Goal: Task Accomplishment & Management: Use online tool/utility

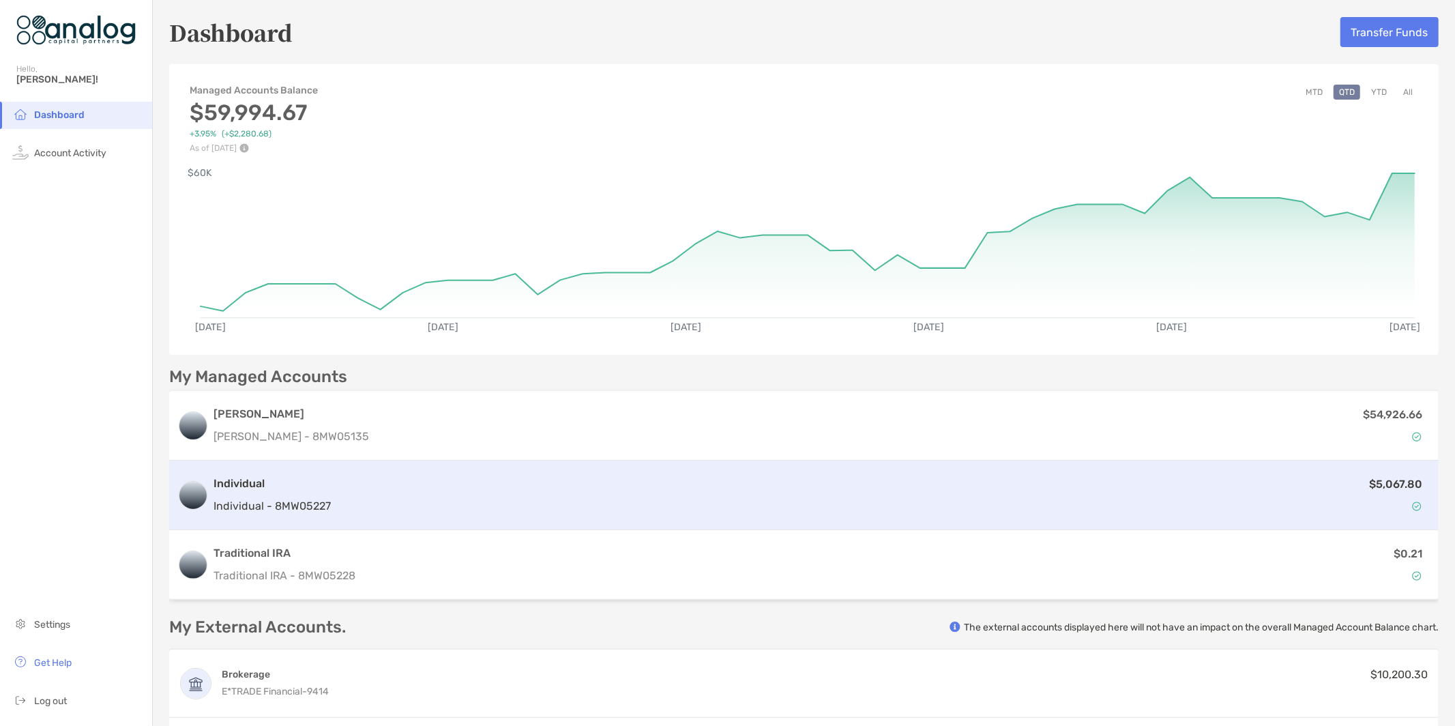
click at [540, 479] on div "$5,067.80" at bounding box center [883, 496] width 1094 height 40
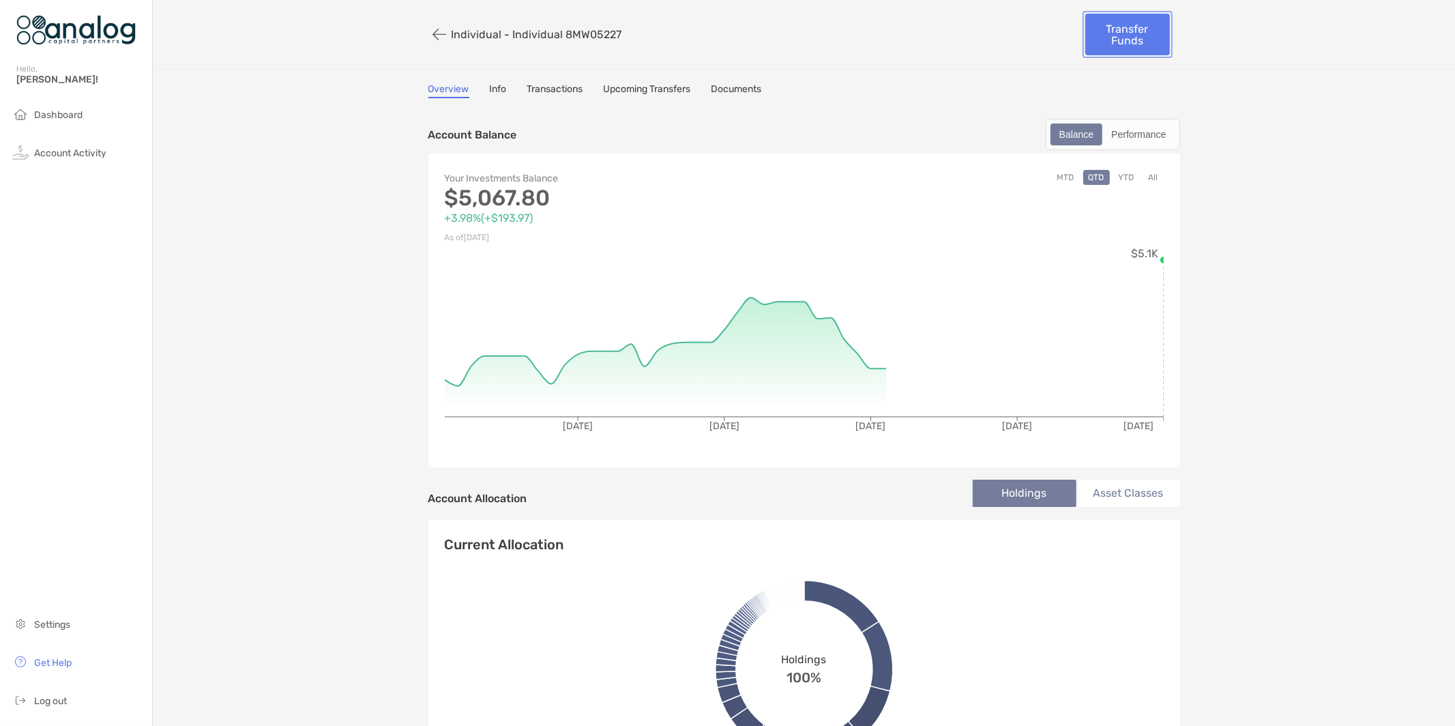
click at [1128, 33] on link "Transfer Funds" at bounding box center [1127, 35] width 85 height 42
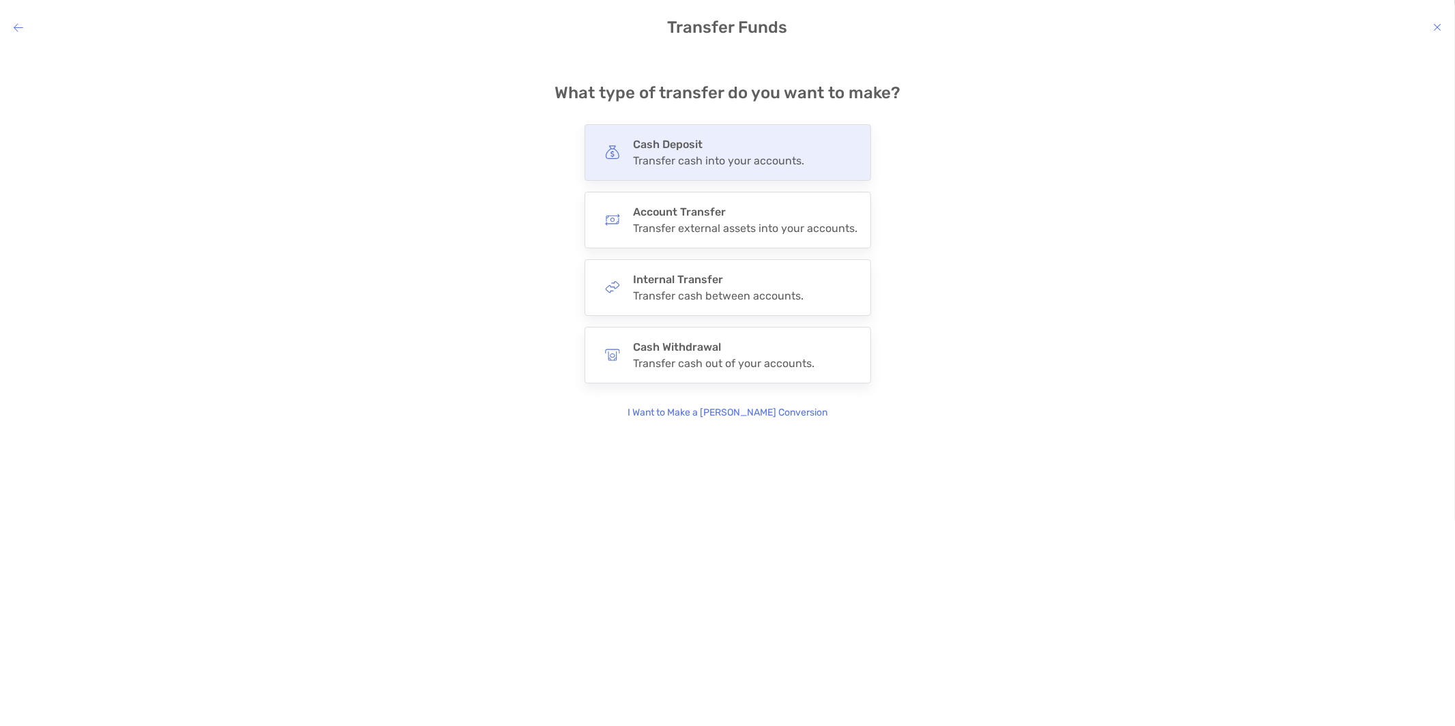
click at [768, 170] on div "Cash Deposit Transfer cash into your accounts." at bounding box center [728, 152] width 287 height 57
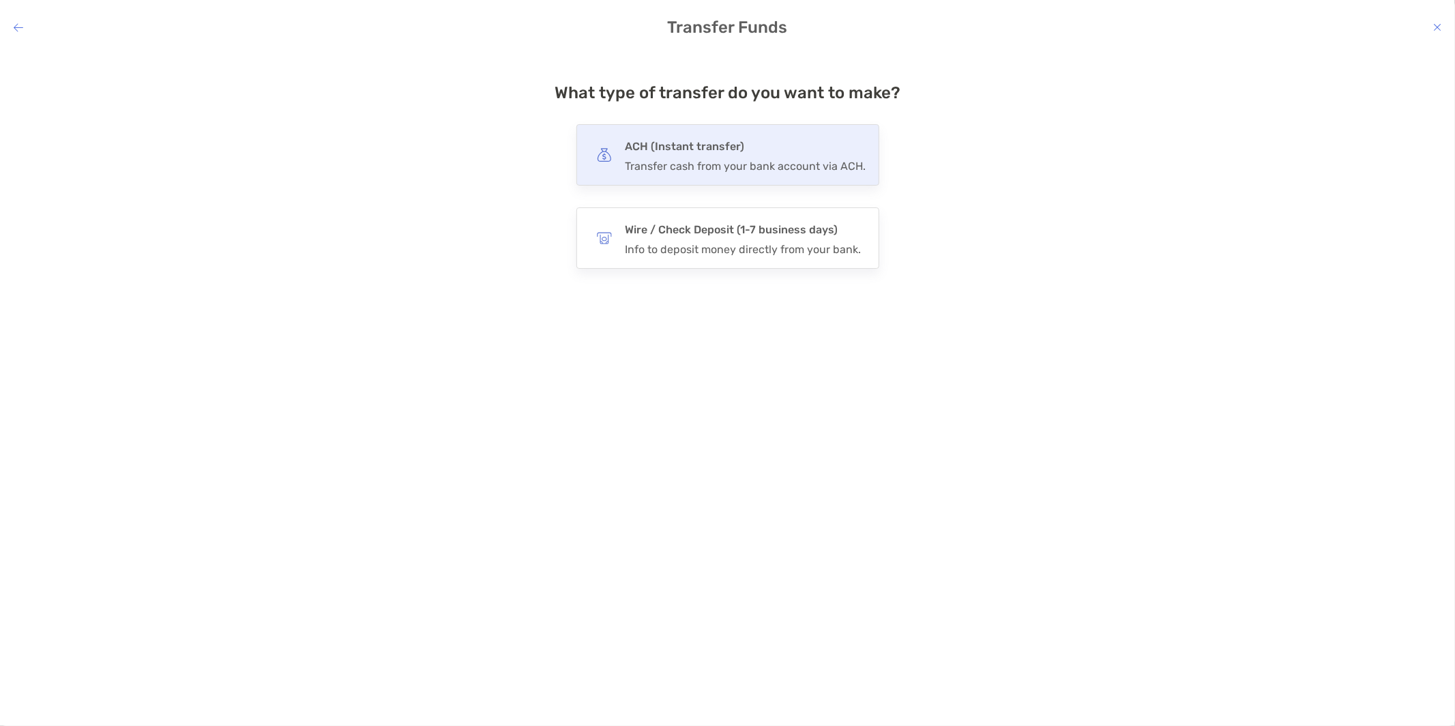
click at [765, 168] on div "Transfer cash from your bank account via ACH." at bounding box center [746, 166] width 241 height 13
click at [0, 0] on input "***" at bounding box center [0, 0] width 0 height 0
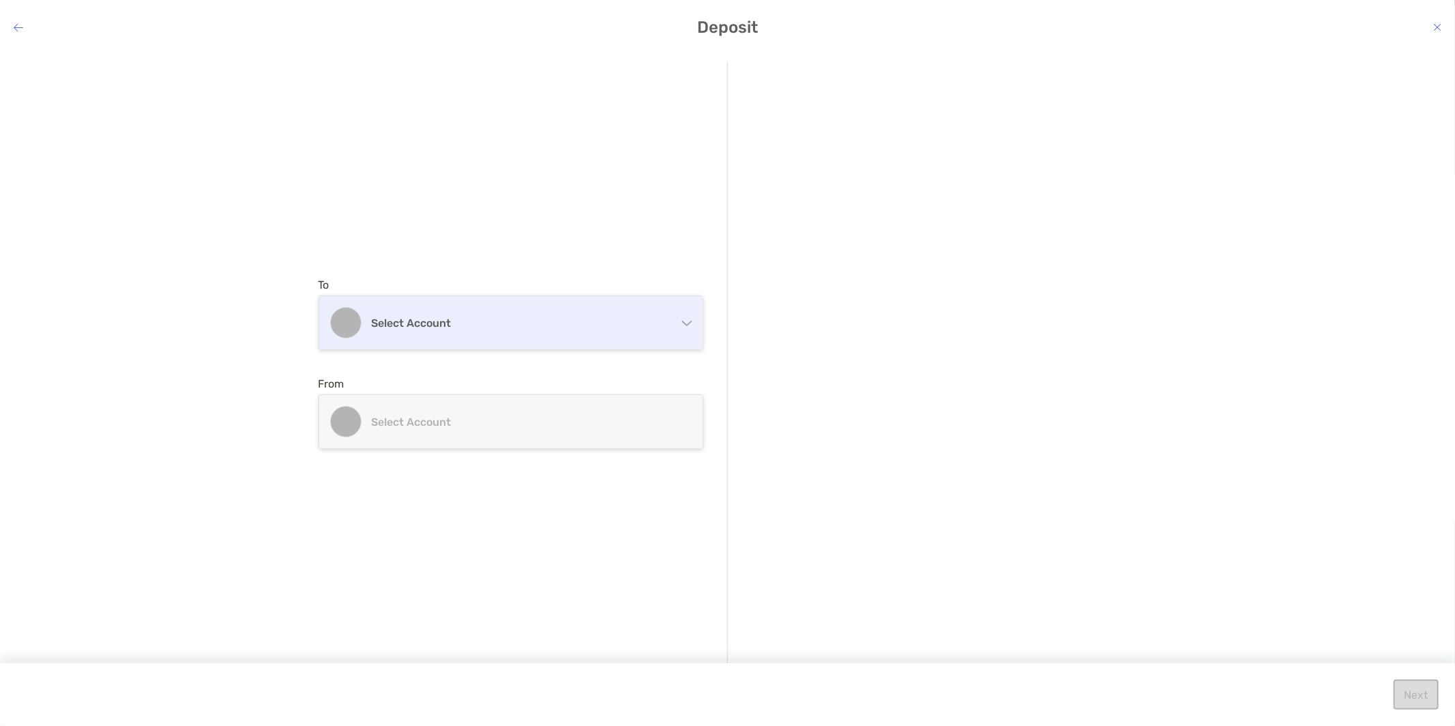
click at [551, 302] on div "Select account" at bounding box center [510, 322] width 383 height 53
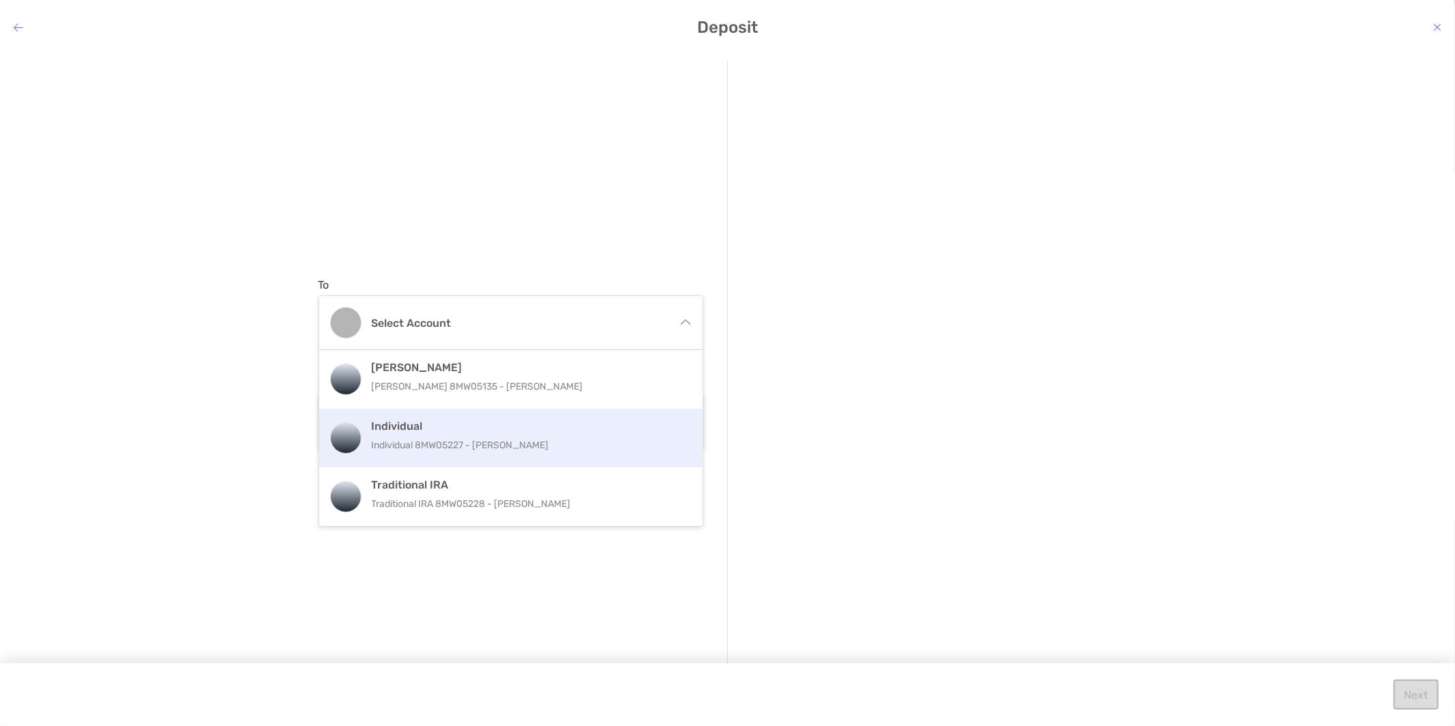
click at [595, 440] on p "Individual 8MW05227 - [PERSON_NAME]" at bounding box center [526, 445] width 308 height 17
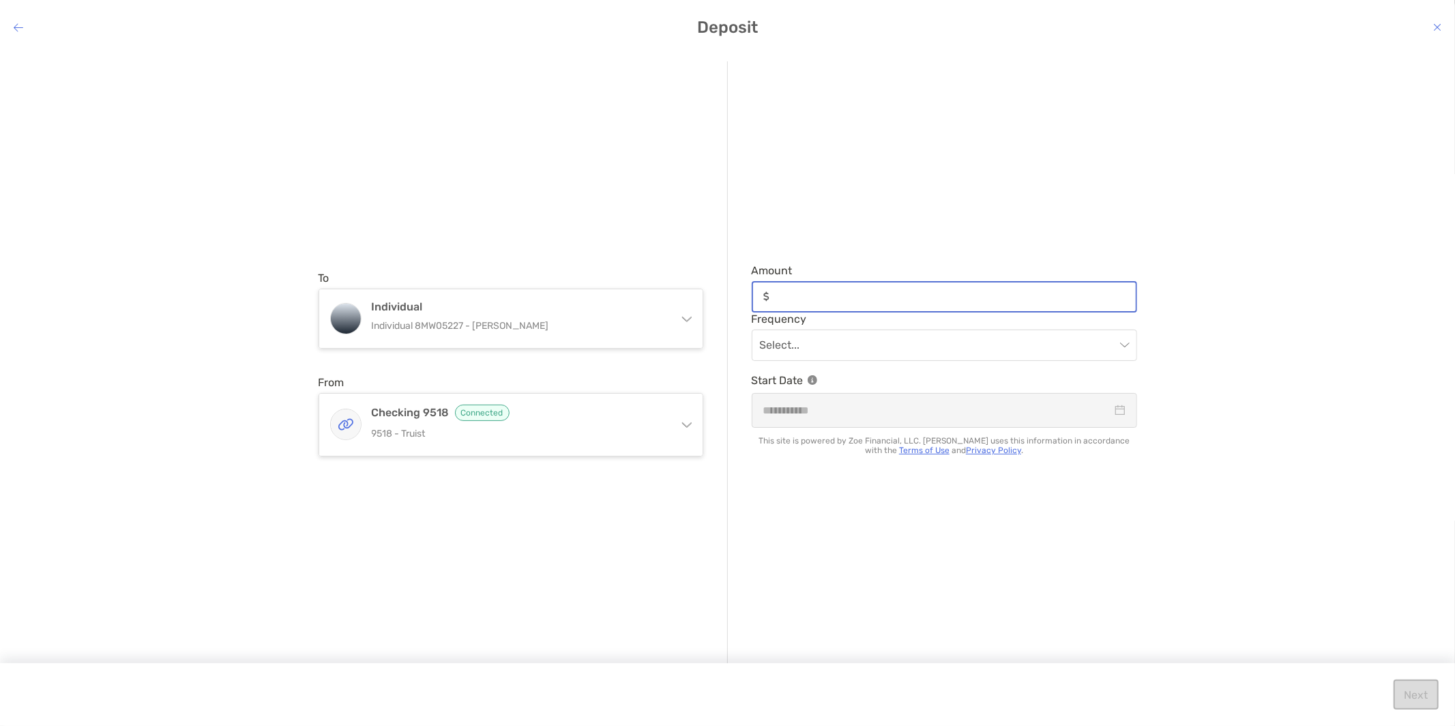
click at [841, 297] on input "Amount" at bounding box center [955, 297] width 361 height 12
type input "***"
click at [836, 213] on div "Amount *** Frequency Select... Start Date This site is powered by Zoe Financial…" at bounding box center [932, 363] width 409 height 604
click at [856, 343] on input "modal" at bounding box center [937, 345] width 355 height 30
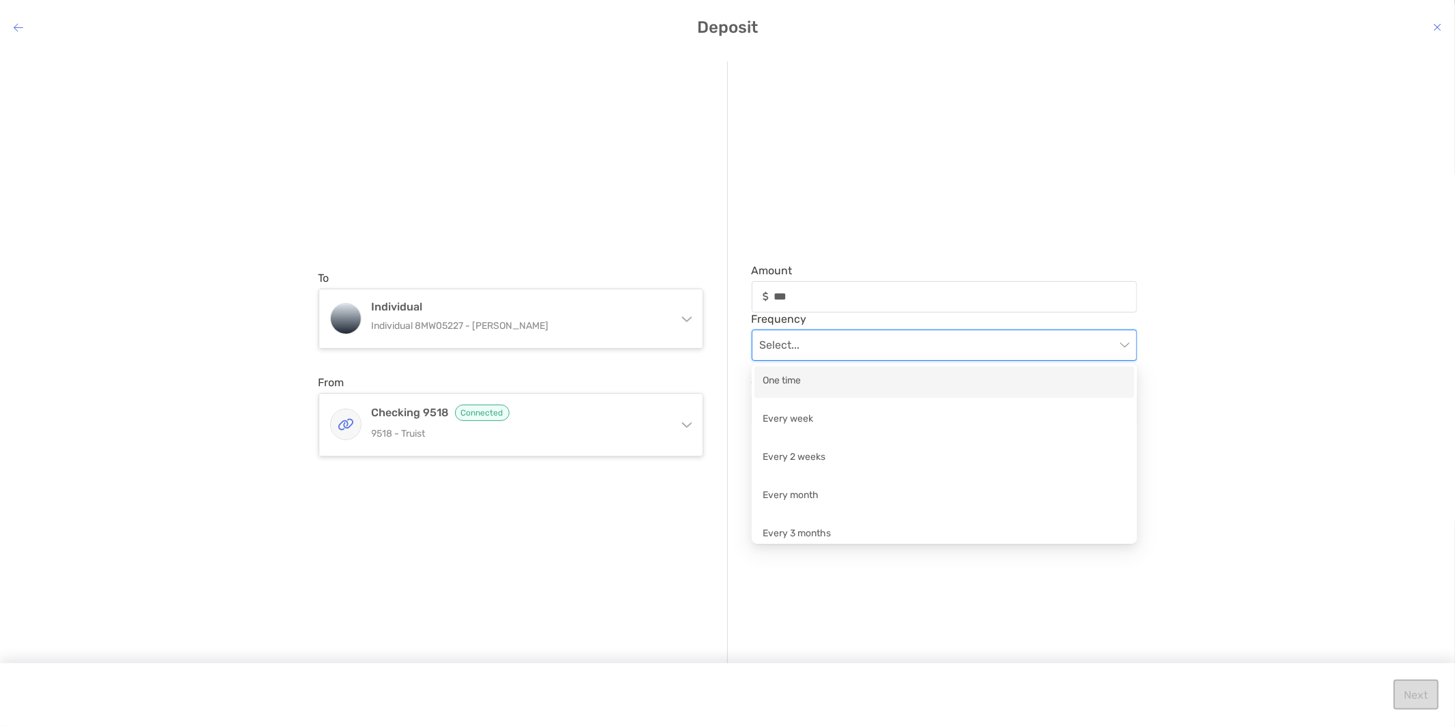
click at [837, 388] on div "One time" at bounding box center [945, 381] width 364 height 17
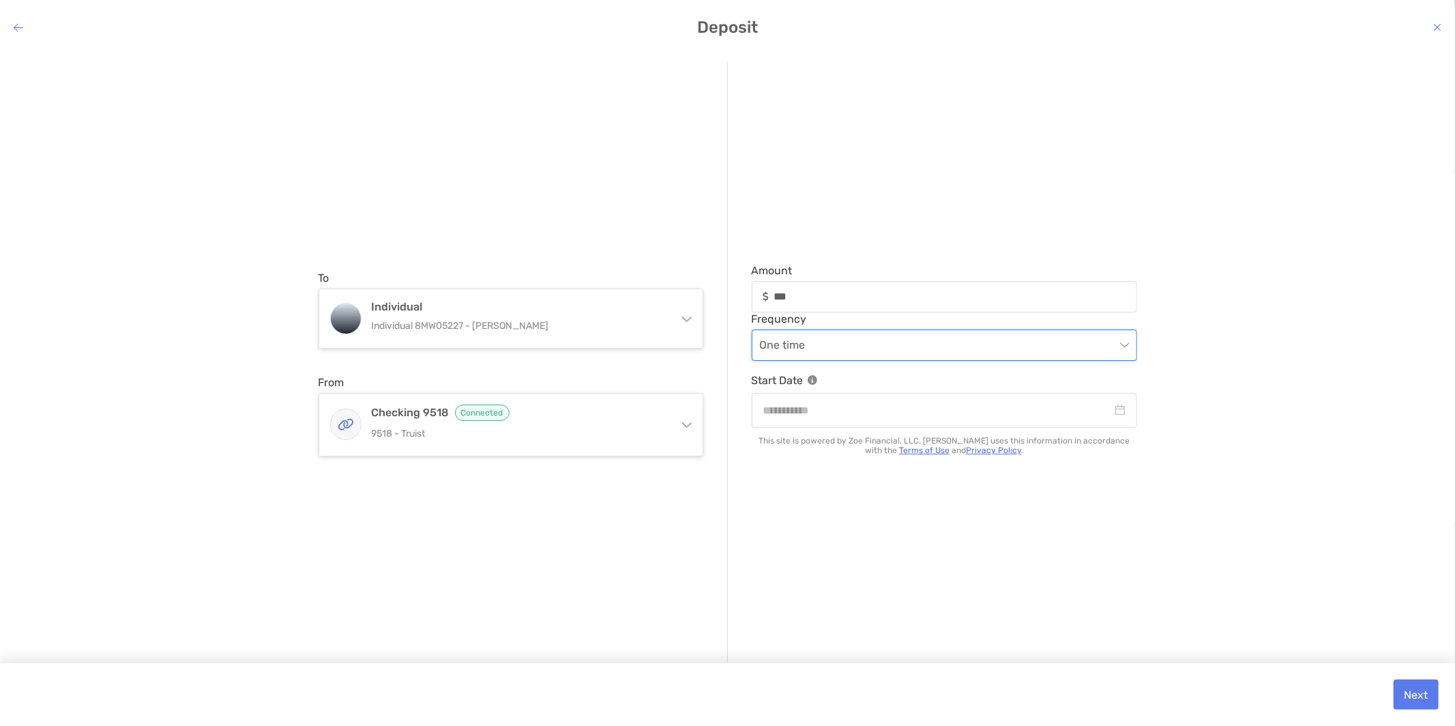
click at [881, 218] on div "Amount *** Frequency One time One time Start Date This site is powered by Zoe F…" at bounding box center [932, 363] width 409 height 604
click at [1113, 417] on div "modal" at bounding box center [944, 410] width 362 height 17
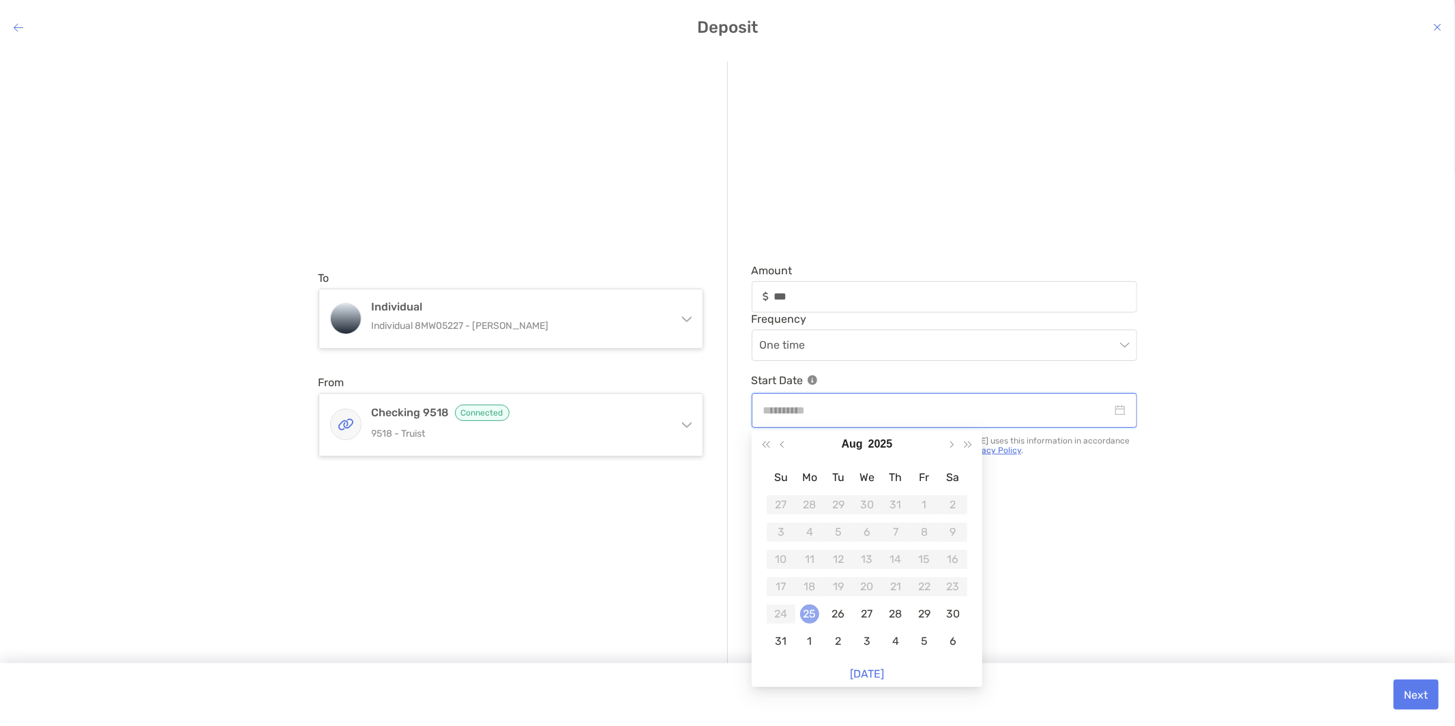
type input "**********"
click at [820, 605] on td "25" at bounding box center [810, 613] width 29 height 27
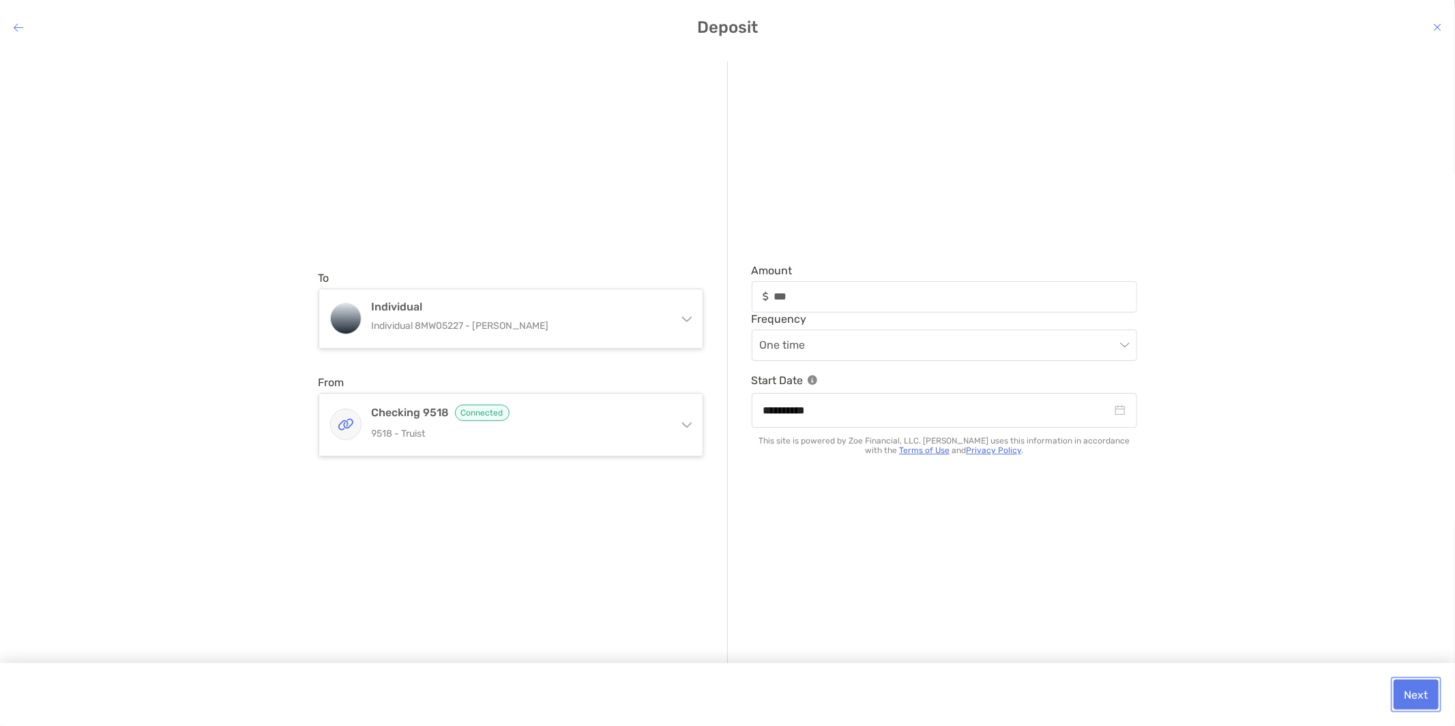
click at [1426, 697] on button "Next" at bounding box center [1416, 695] width 45 height 30
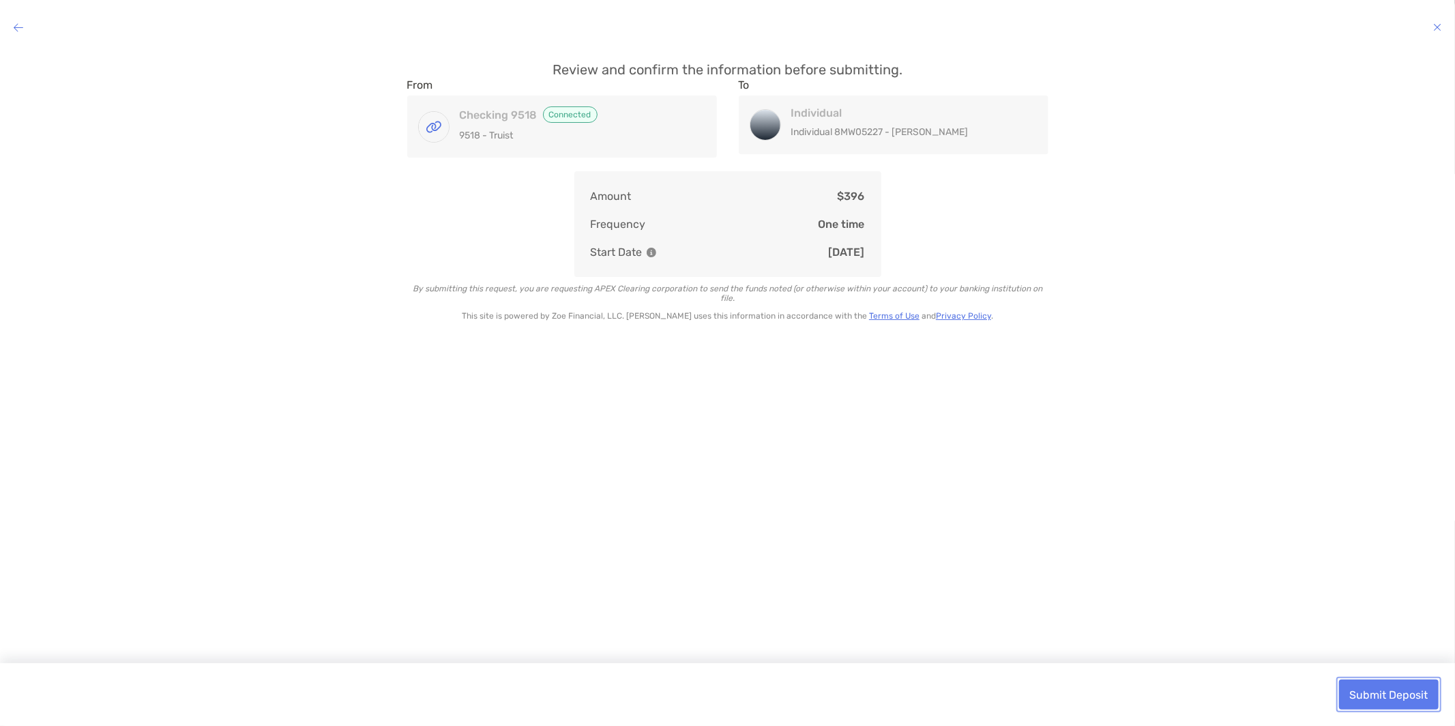
click at [1362, 692] on button "Submit Deposit" at bounding box center [1389, 695] width 100 height 30
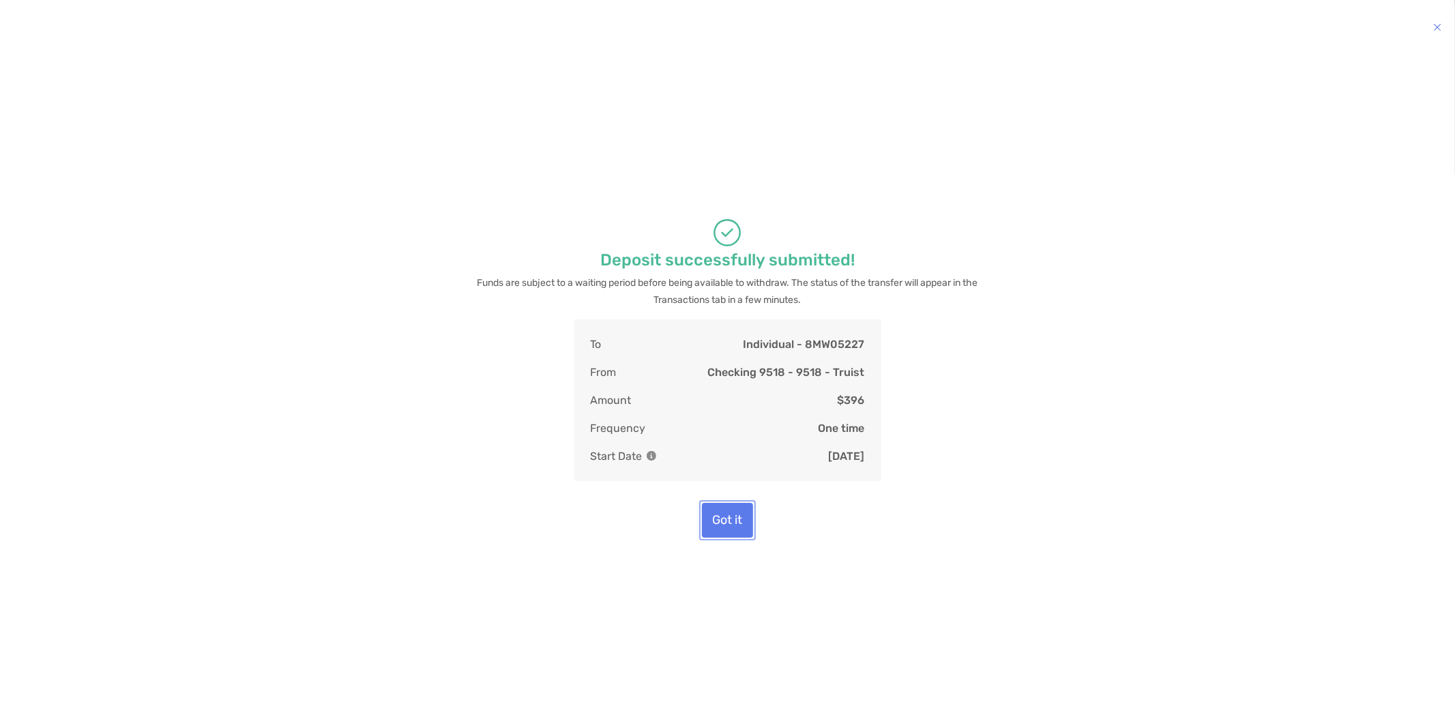
click at [716, 522] on button "Got it" at bounding box center [727, 520] width 51 height 35
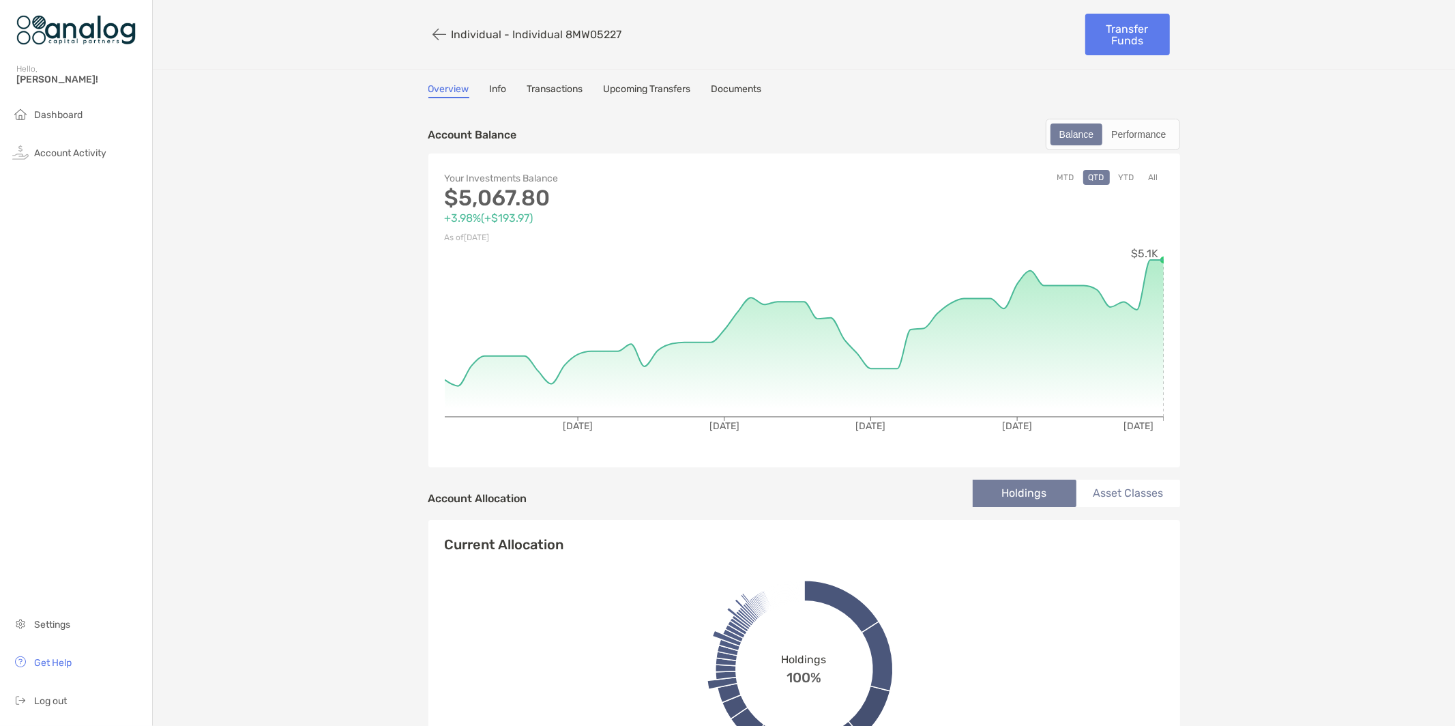
click at [85, 42] on img at bounding box center [75, 29] width 119 height 49
click at [42, 108] on li "Dashboard" at bounding box center [76, 115] width 152 height 27
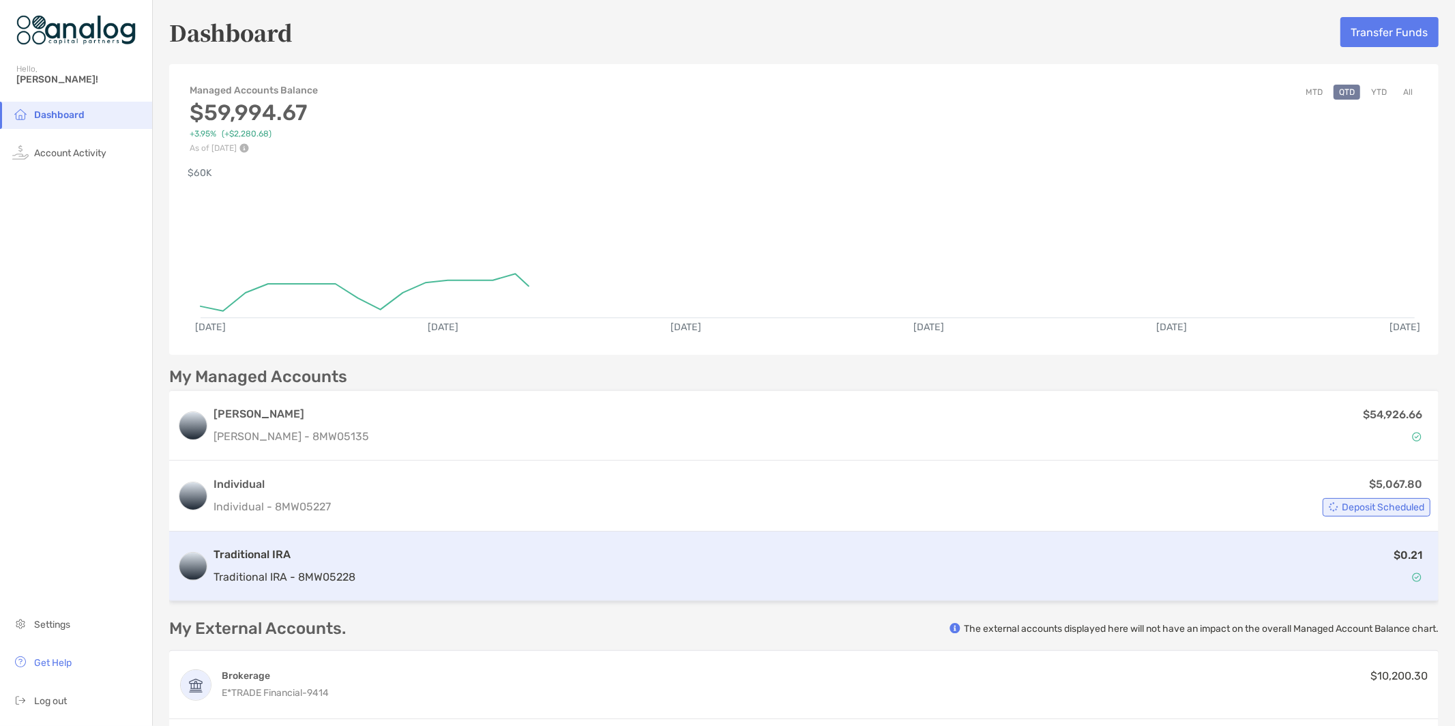
click at [962, 577] on div "$0.21" at bounding box center [896, 566] width 1070 height 40
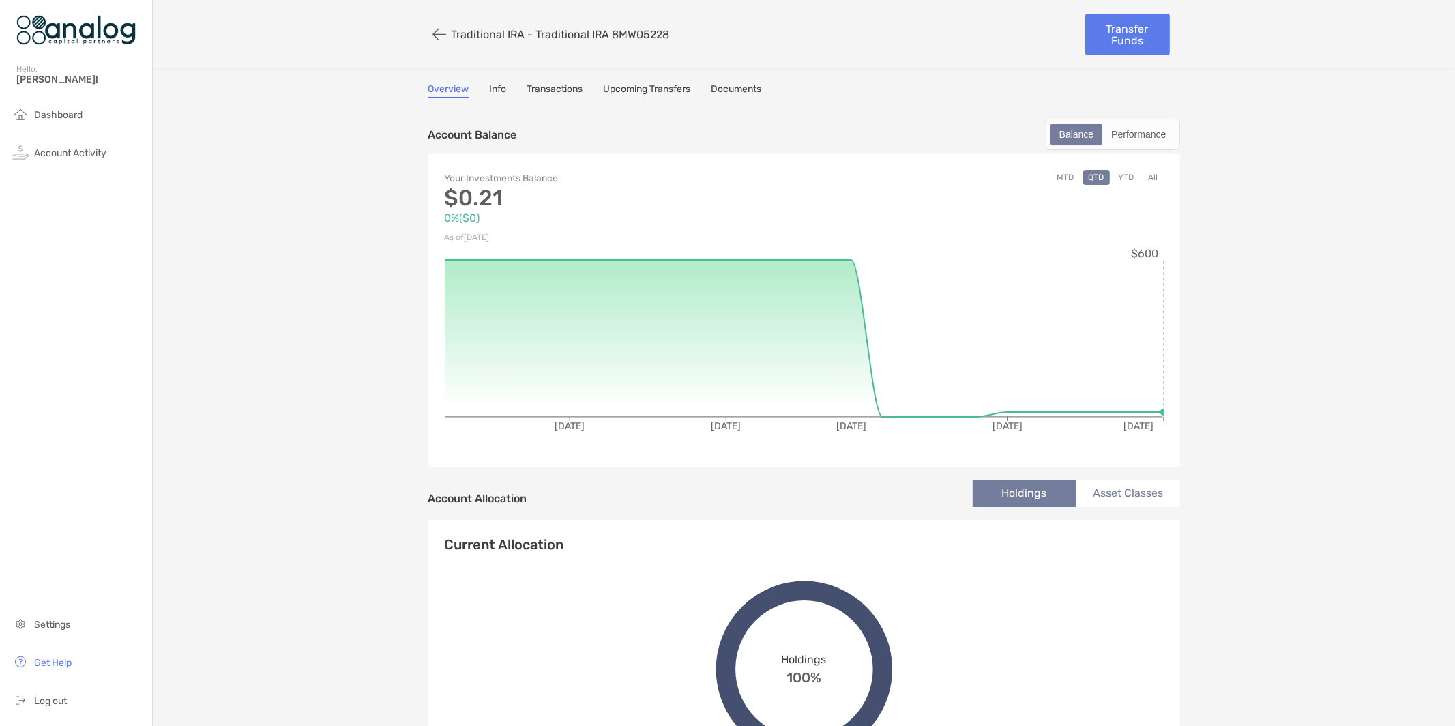
click at [65, 29] on img at bounding box center [75, 29] width 119 height 49
click at [36, 32] on img at bounding box center [75, 29] width 119 height 49
click at [40, 122] on li "Dashboard" at bounding box center [76, 115] width 152 height 27
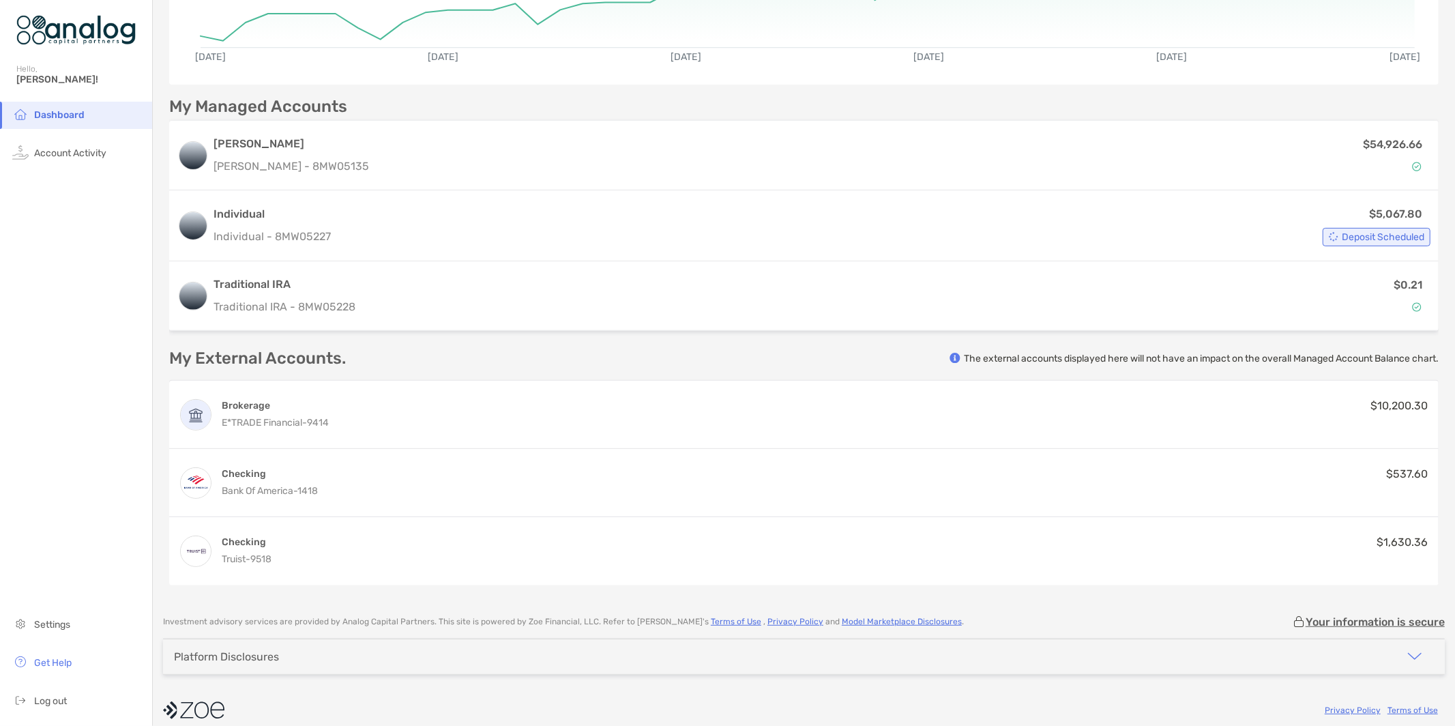
scroll to position [258, 0]
